Goal: Transaction & Acquisition: Purchase product/service

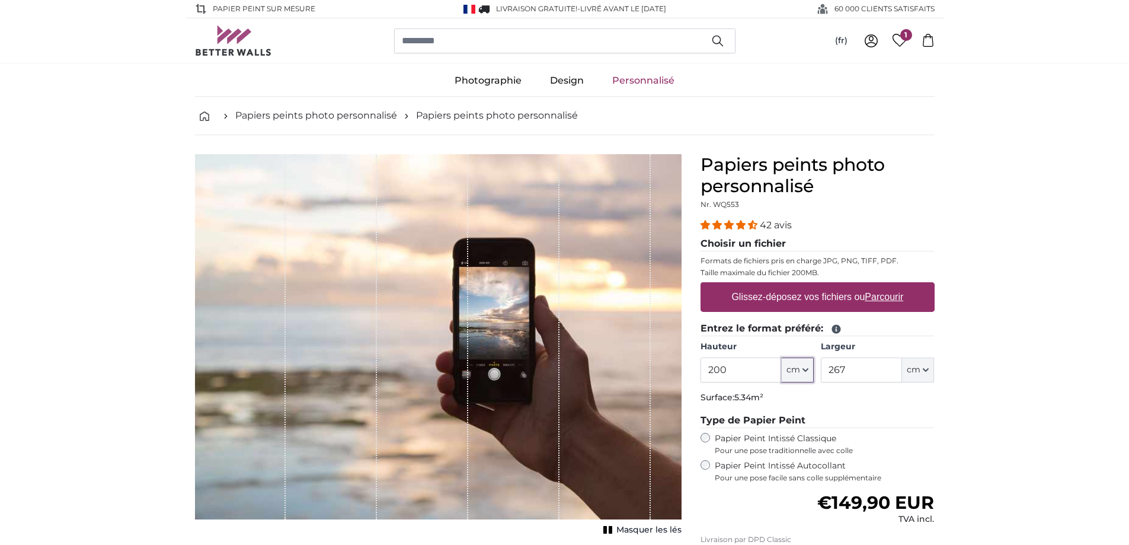
click at [807, 369] on icon "button" at bounding box center [805, 370] width 6 height 6
drag, startPoint x: 726, startPoint y: 369, endPoint x: 702, endPoint y: 369, distance: 24.3
click at [702, 369] on input "200" at bounding box center [740, 369] width 81 height 25
type input "350"
drag, startPoint x: 846, startPoint y: 369, endPoint x: 827, endPoint y: 372, distance: 19.7
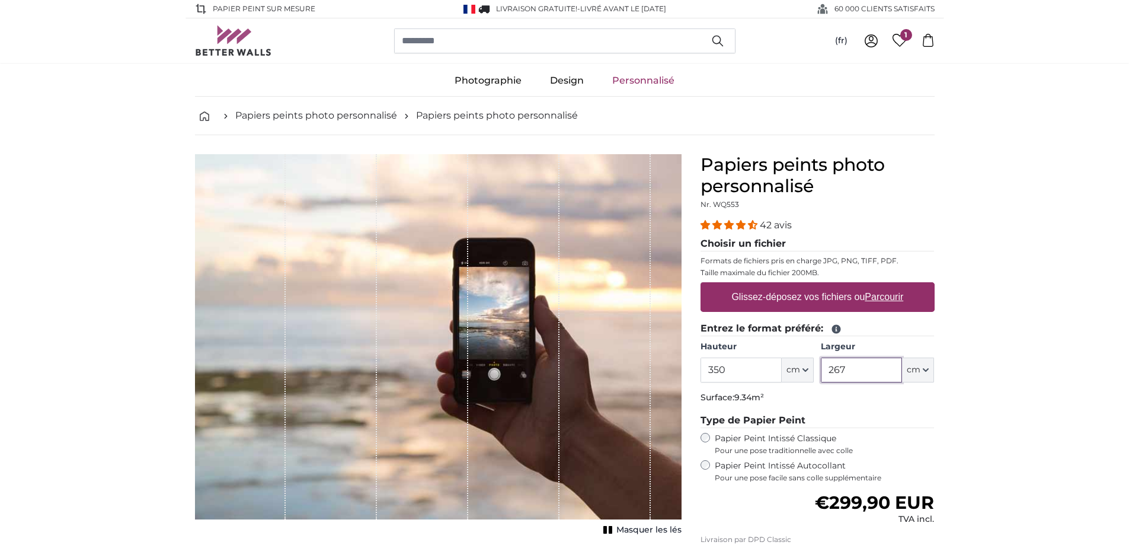
click at [827, 372] on input "267" at bounding box center [861, 369] width 81 height 25
type input "260"
click at [867, 412] on div "42 avis Choisir un fichier Formats de fichiers pris en charge JPG, PNG, TIFF, P…" at bounding box center [817, 350] width 234 height 264
click at [771, 294] on label "Glissez-déposez vos fichiers ou Parcourir" at bounding box center [817, 297] width 181 height 24
click at [771, 286] on input "Glissez-déposez vos fichiers ou Parcourir" at bounding box center [817, 284] width 234 height 4
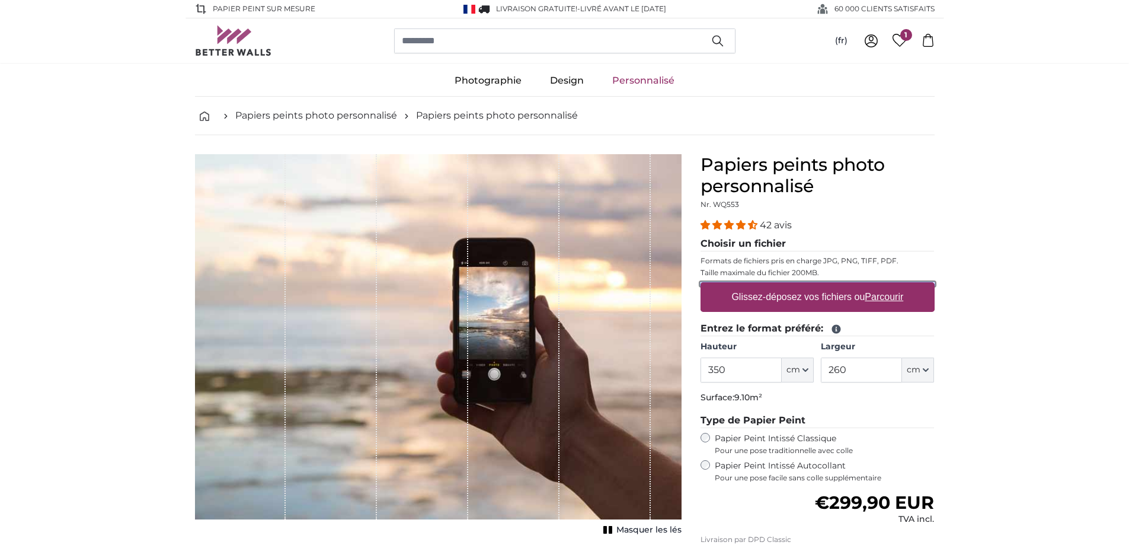
type input "**********"
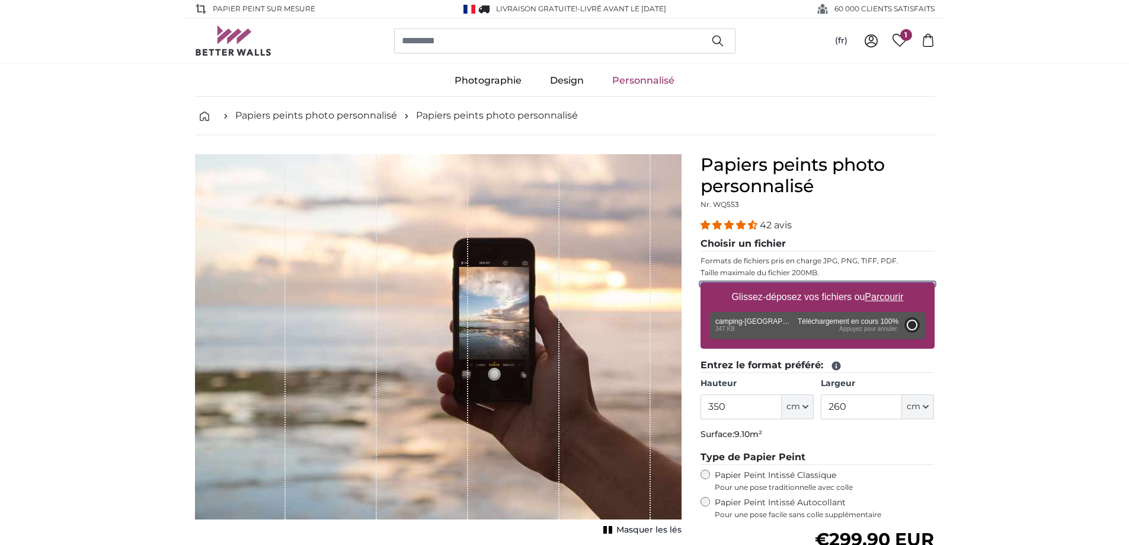
type input "92"
type input "138"
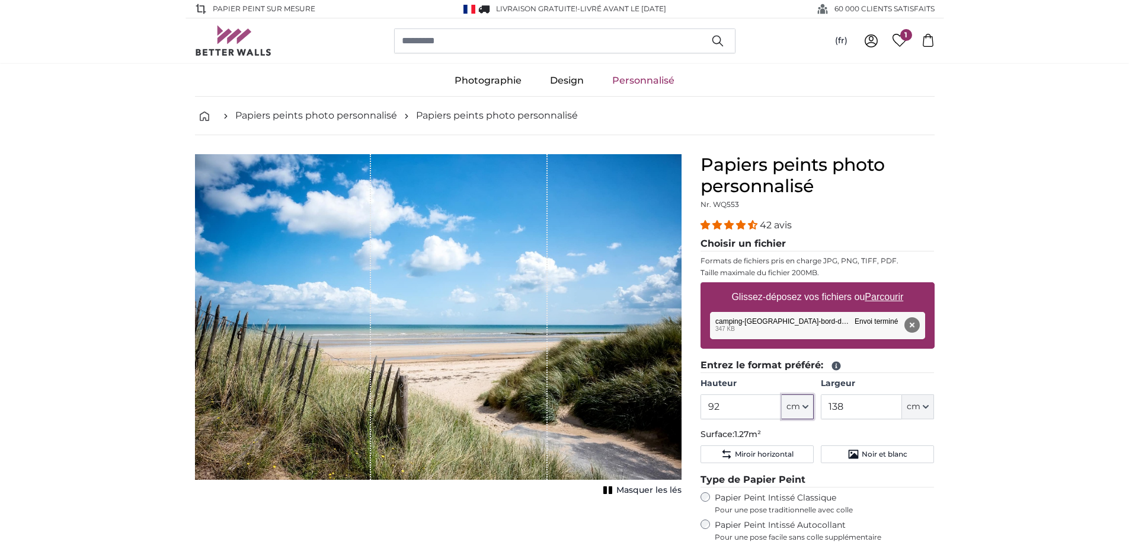
click at [805, 405] on icon "button" at bounding box center [805, 407] width 6 height 6
drag, startPoint x: 726, startPoint y: 408, endPoint x: 701, endPoint y: 406, distance: 25.0
click at [701, 406] on input "92" at bounding box center [740, 406] width 81 height 25
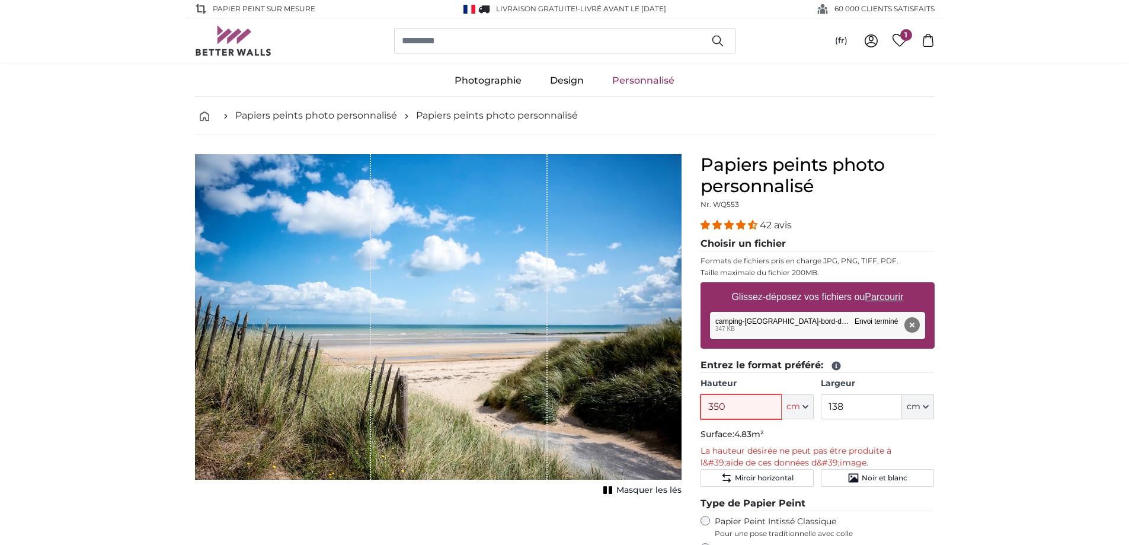
type input "350"
drag, startPoint x: 847, startPoint y: 401, endPoint x: 830, endPoint y: 400, distance: 17.8
click at [830, 400] on input "138" at bounding box center [861, 406] width 81 height 25
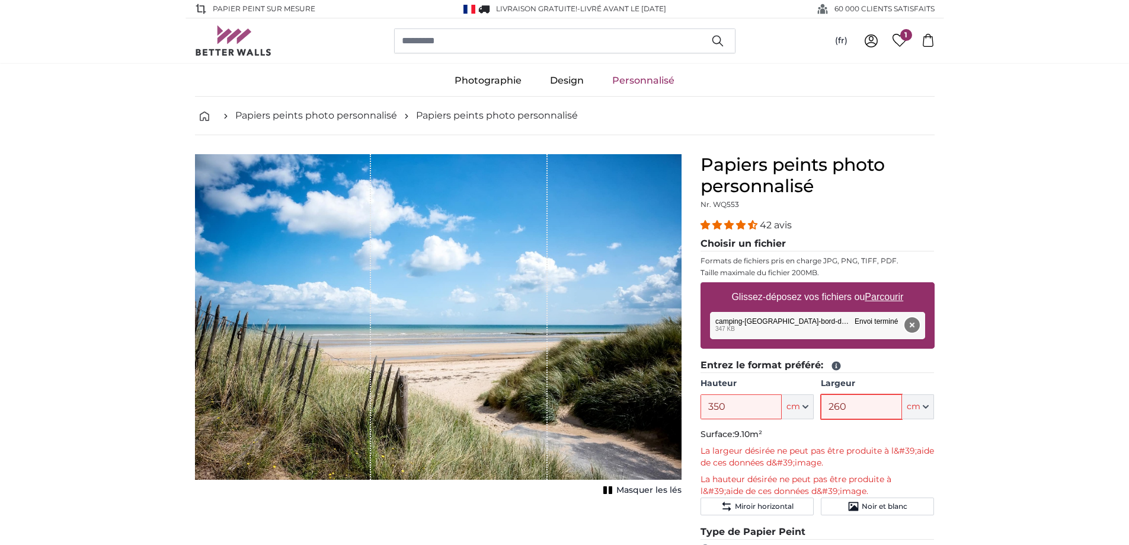
type input "260"
click at [911, 321] on button "Supprimer" at bounding box center [911, 324] width 15 height 15
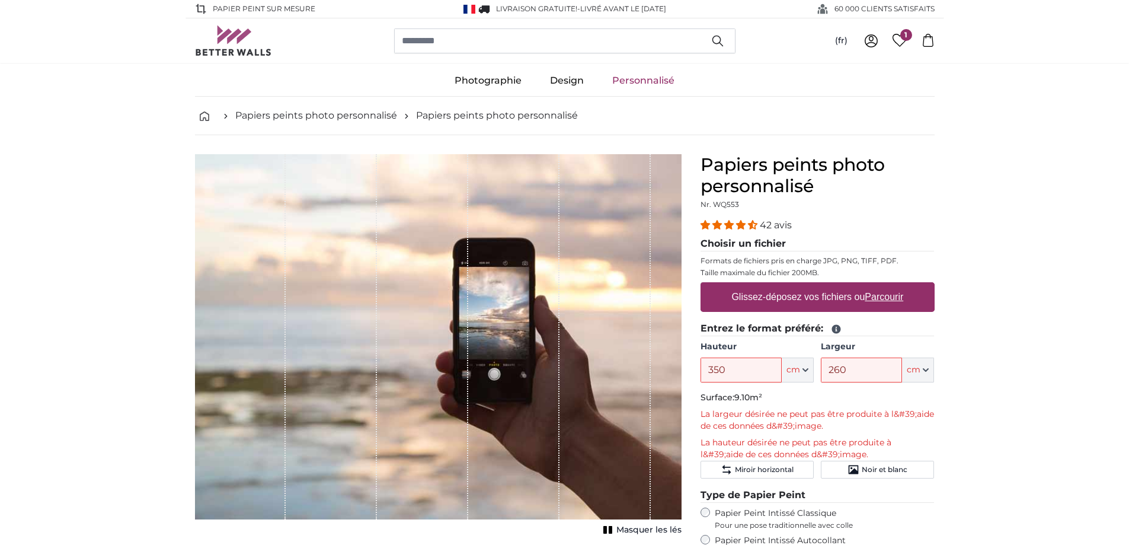
click at [773, 302] on label "Glissez-déposez vos fichiers ou Parcourir" at bounding box center [817, 297] width 181 height 24
click at [773, 286] on input "Glissez-déposez vos fichiers ou Parcourir" at bounding box center [817, 284] width 234 height 4
type input "**********"
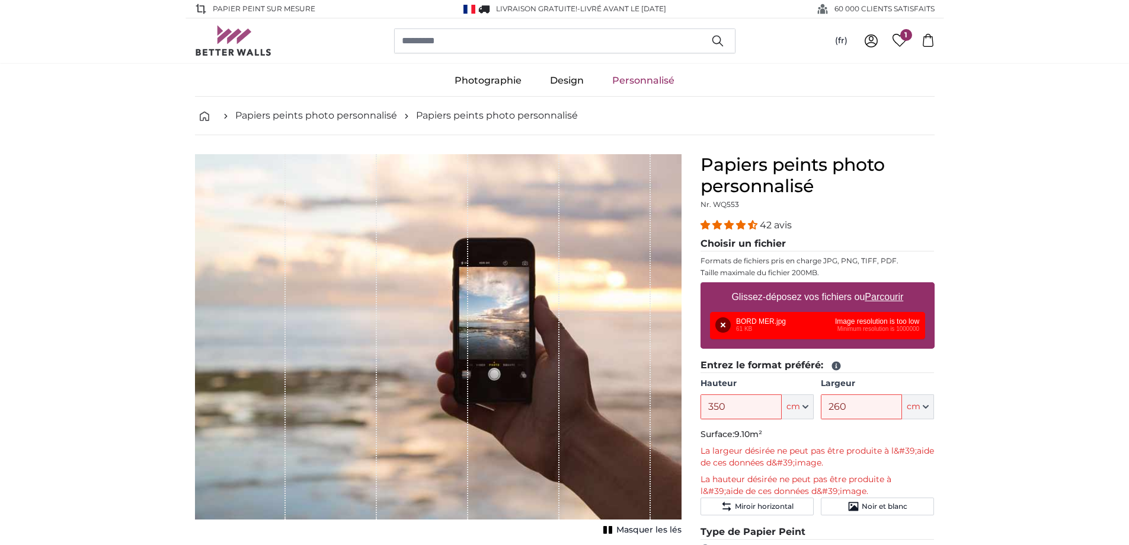
click at [827, 325] on div "Supprimer Réessayer Supprimer Télécharger Annuler Réessayer Supprimer BORD MER.…" at bounding box center [817, 325] width 215 height 27
